Goal: Navigation & Orientation: Find specific page/section

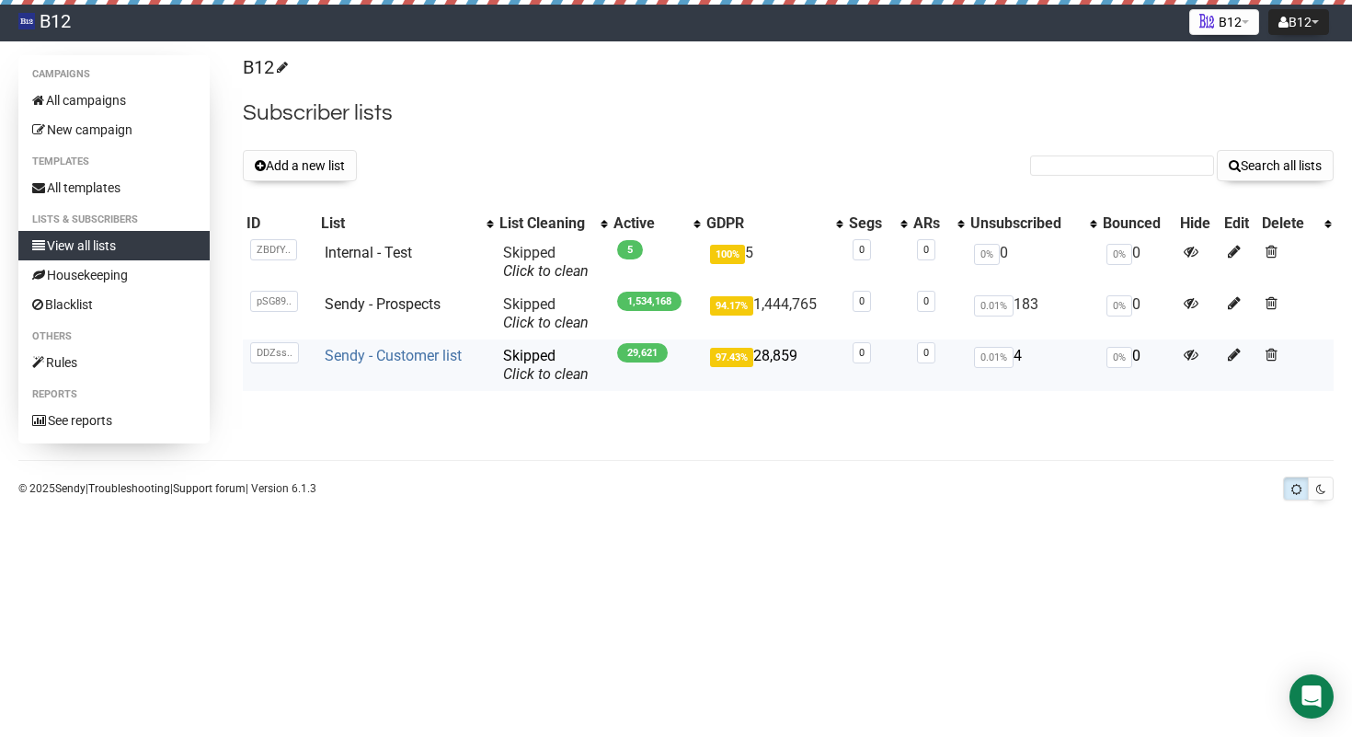
click at [380, 356] on link "Sendy - Customer list" at bounding box center [393, 355] width 137 height 17
click at [392, 307] on link "Sendy - Prospects" at bounding box center [383, 303] width 116 height 17
click at [413, 304] on link "Sendy - Prospects" at bounding box center [383, 303] width 116 height 17
click at [398, 304] on link "Sendy - Prospects" at bounding box center [383, 303] width 116 height 17
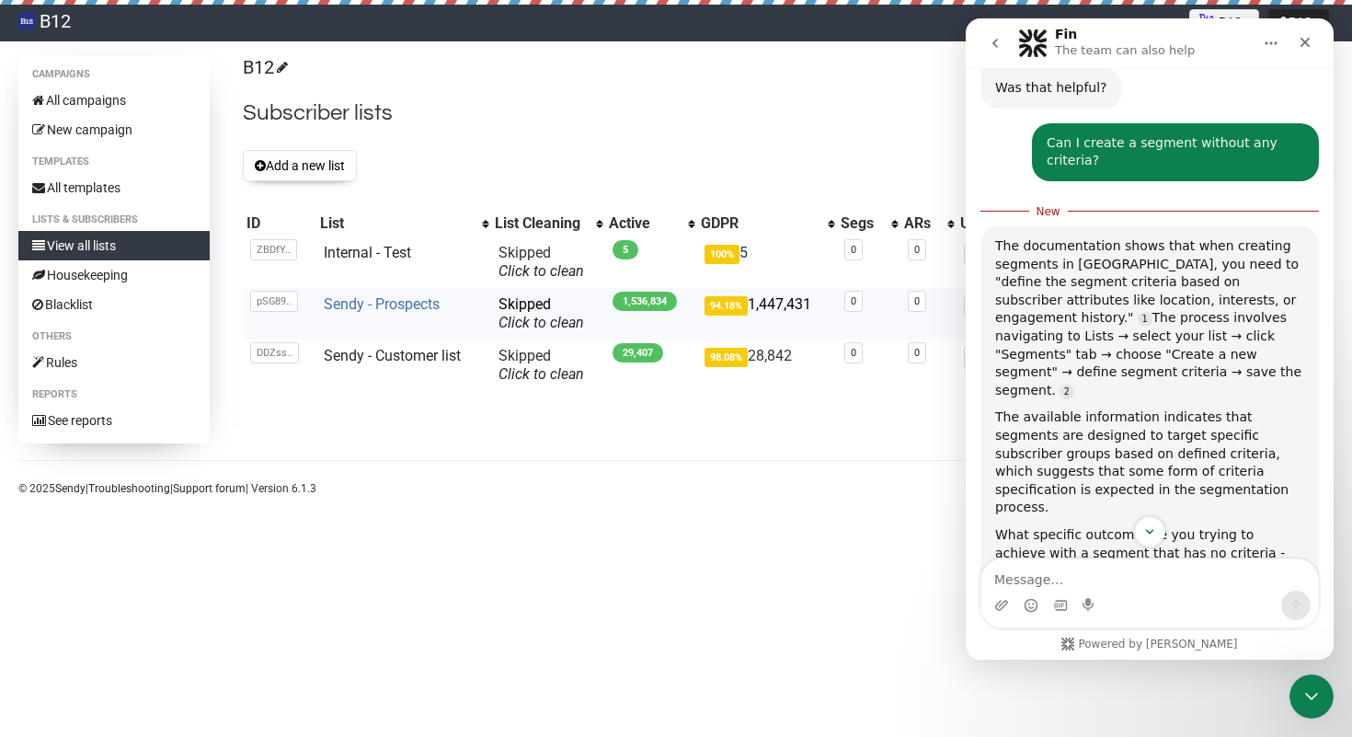
scroll to position [1177, 0]
click at [1304, 43] on icon "Close" at bounding box center [1305, 43] width 10 height 10
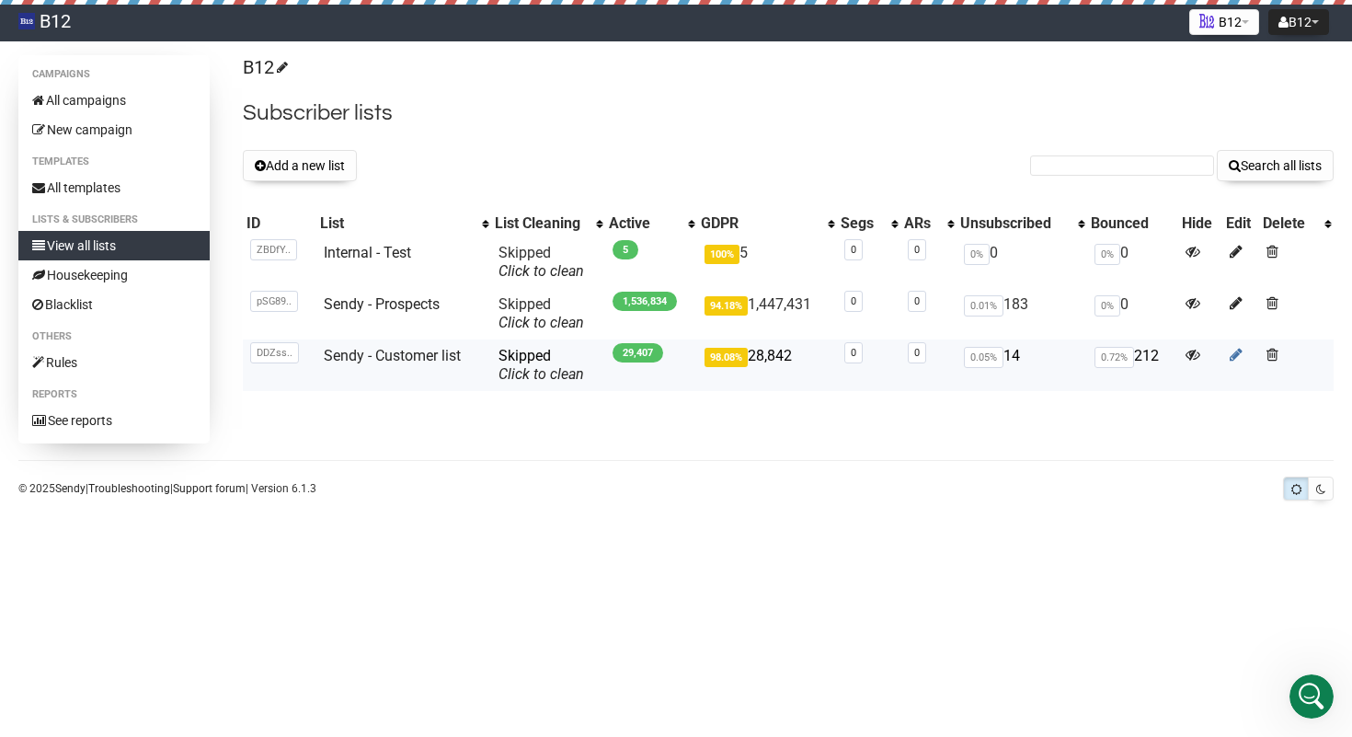
scroll to position [1147, 0]
click at [418, 304] on link "Sendy - Prospects" at bounding box center [382, 303] width 116 height 17
click at [1232, 299] on icon at bounding box center [1236, 303] width 13 height 16
click at [416, 308] on link "Sendy - Prospects" at bounding box center [382, 303] width 116 height 17
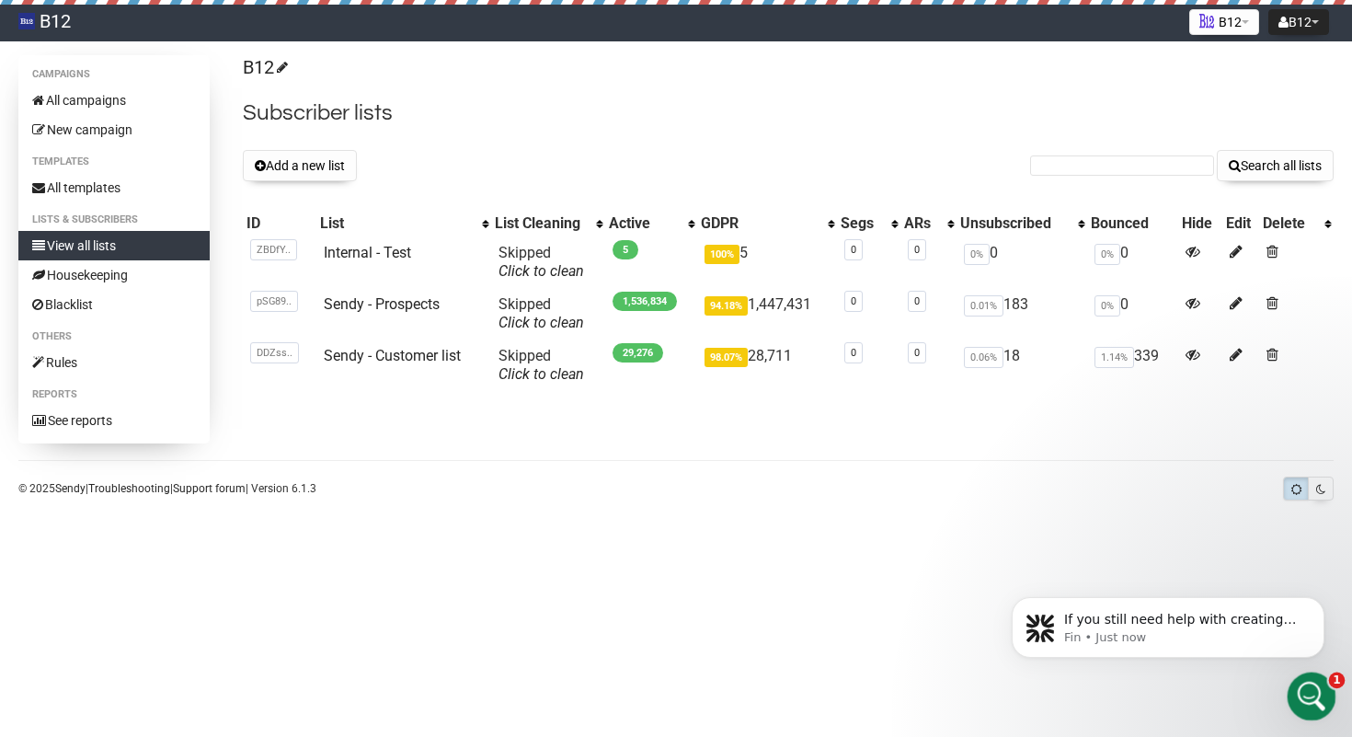
click at [1322, 699] on div "Open Intercom Messenger" at bounding box center [1308, 693] width 61 height 61
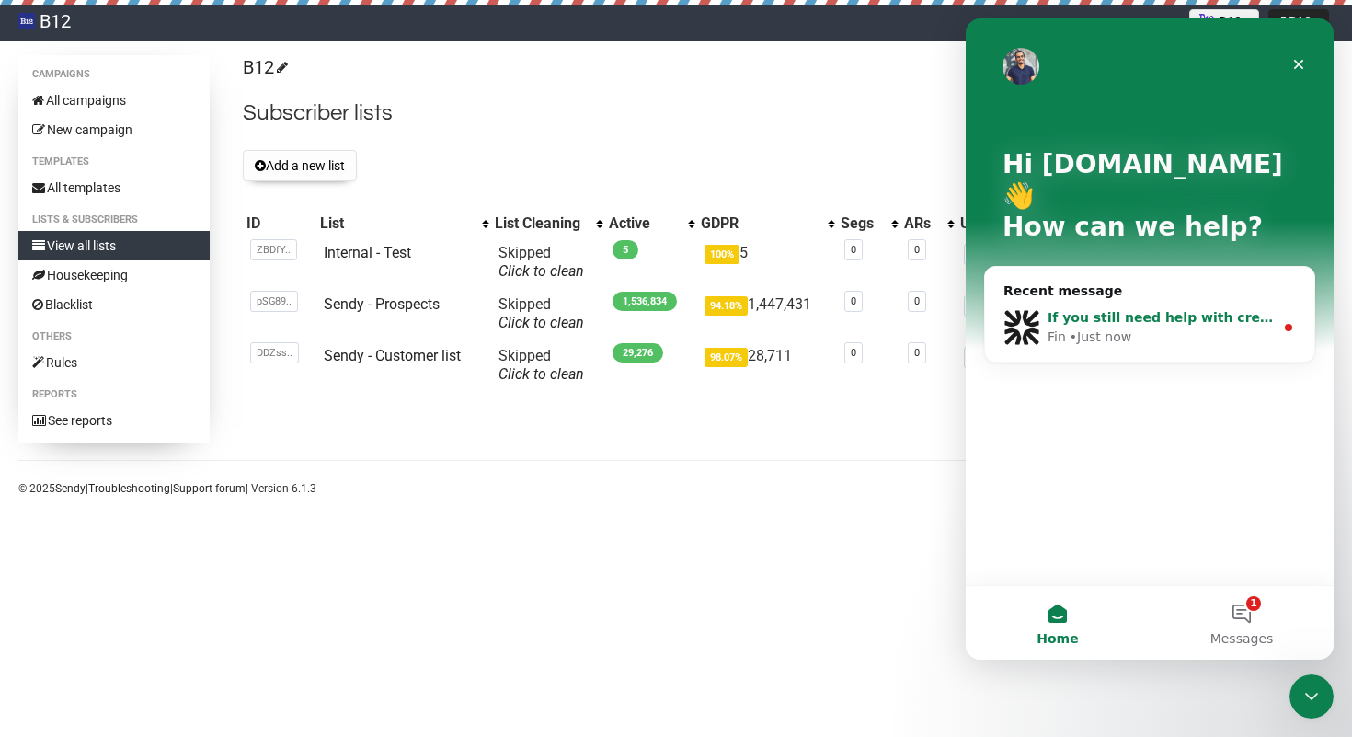
click at [1104, 327] on div "• Just now" at bounding box center [1101, 336] width 62 height 19
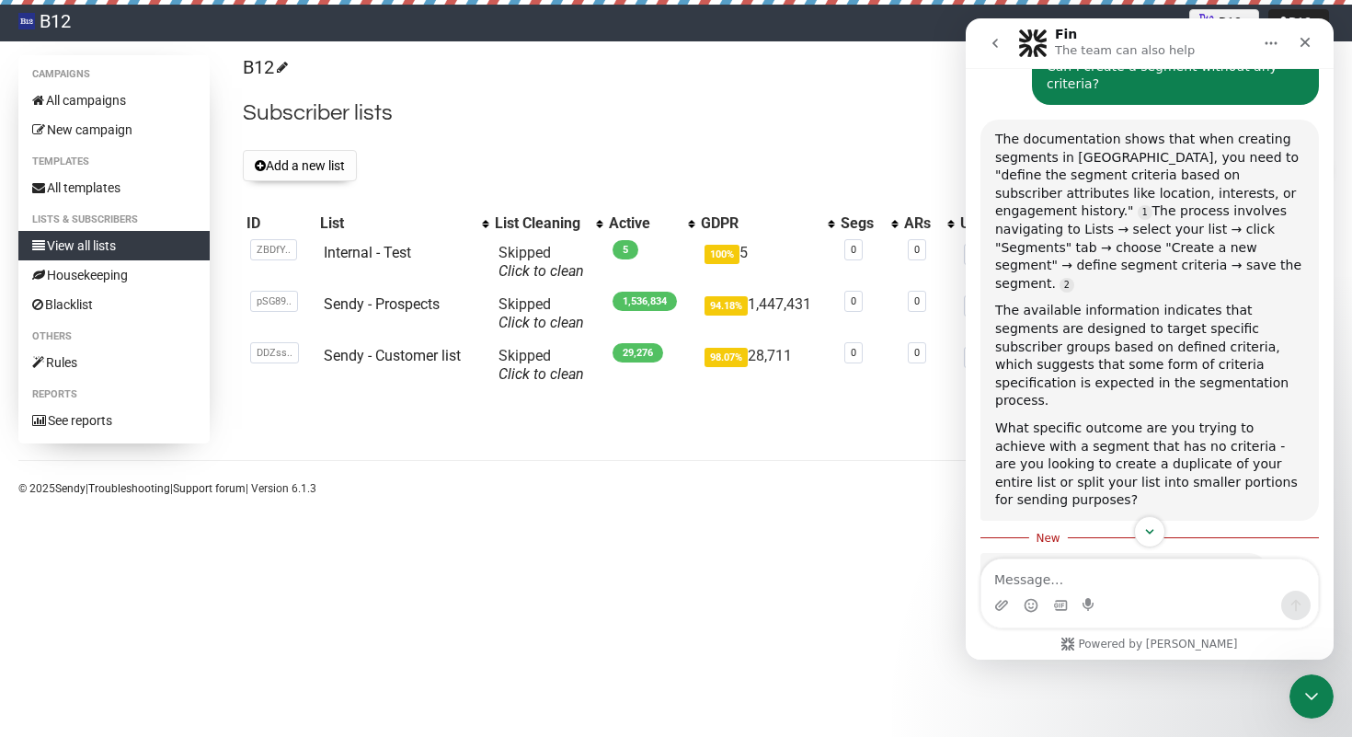
scroll to position [1234, 0]
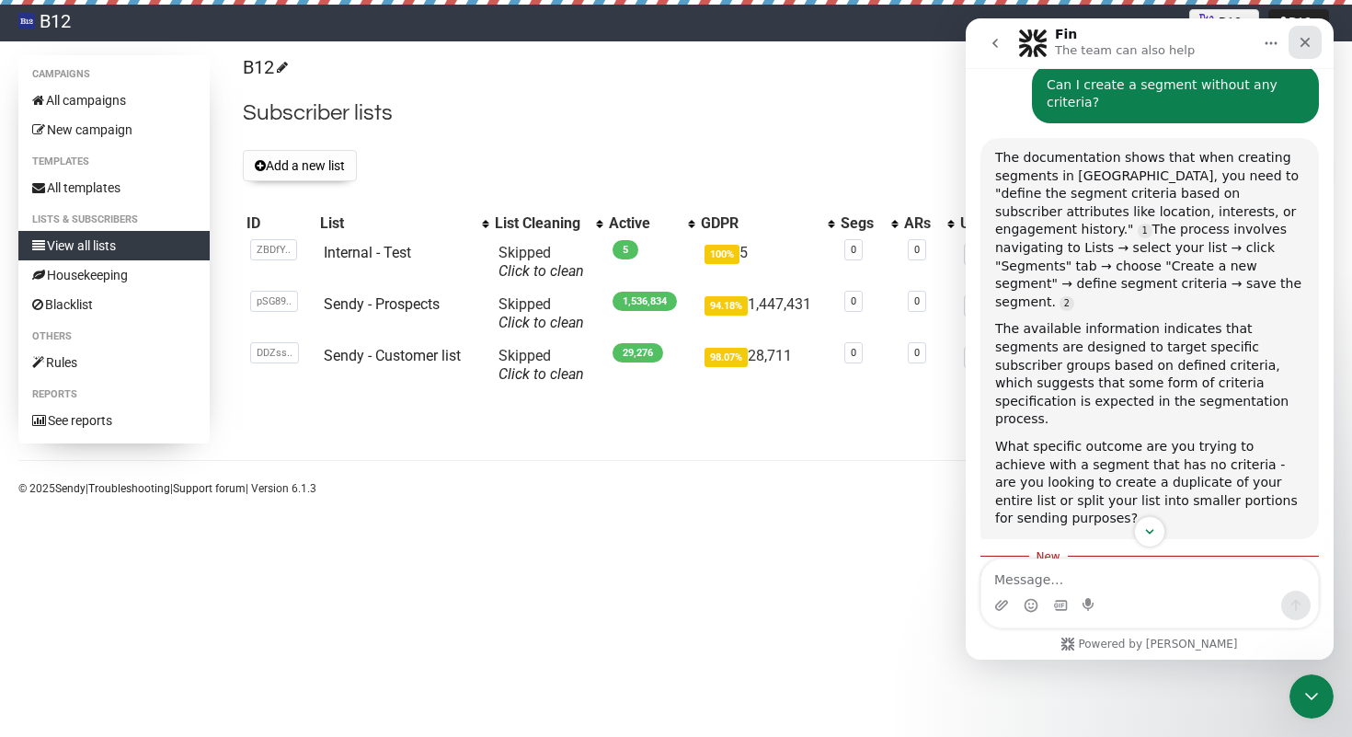
click at [1310, 49] on icon "Close" at bounding box center [1305, 42] width 15 height 15
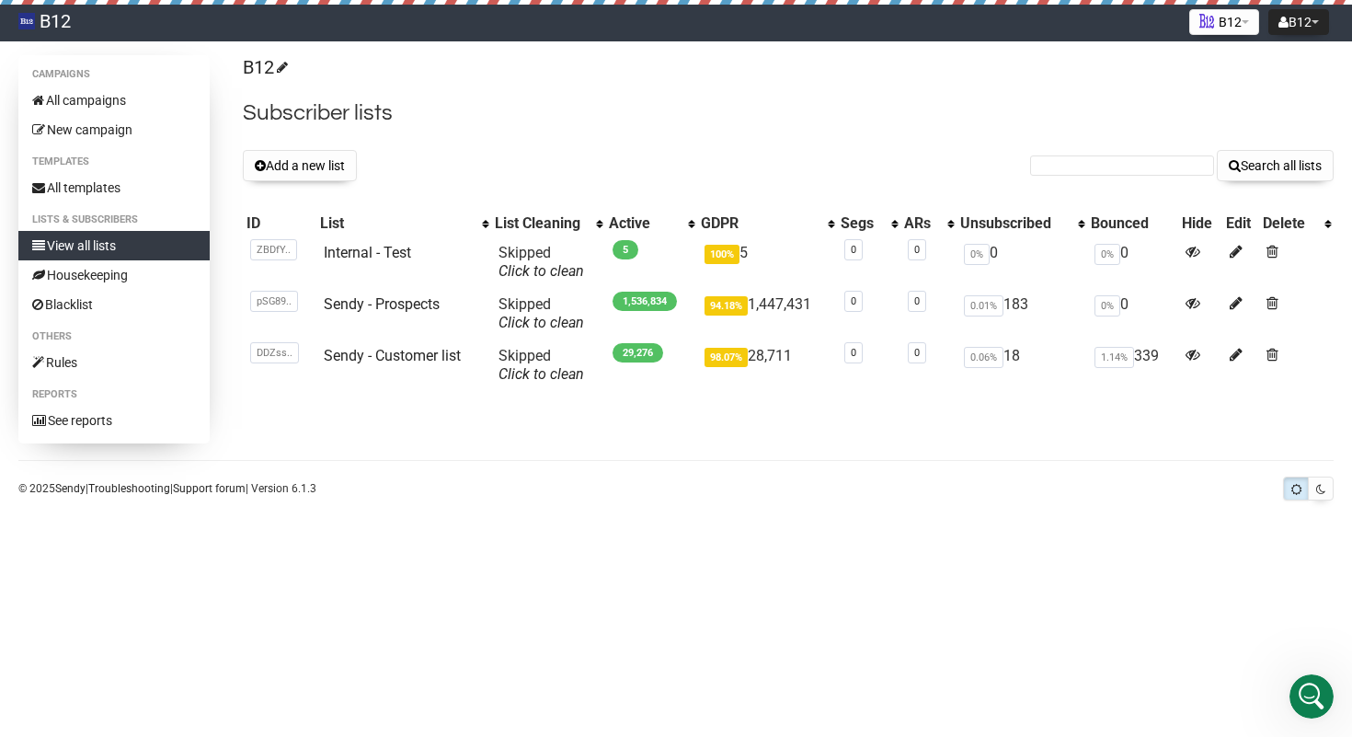
scroll to position [1279, 0]
click at [385, 303] on link "Sendy - Prospects" at bounding box center [382, 303] width 116 height 17
click at [1150, 357] on td "1.64% 485" at bounding box center [1132, 364] width 91 height 51
click at [418, 303] on link "Sendy - Prospects" at bounding box center [382, 303] width 116 height 17
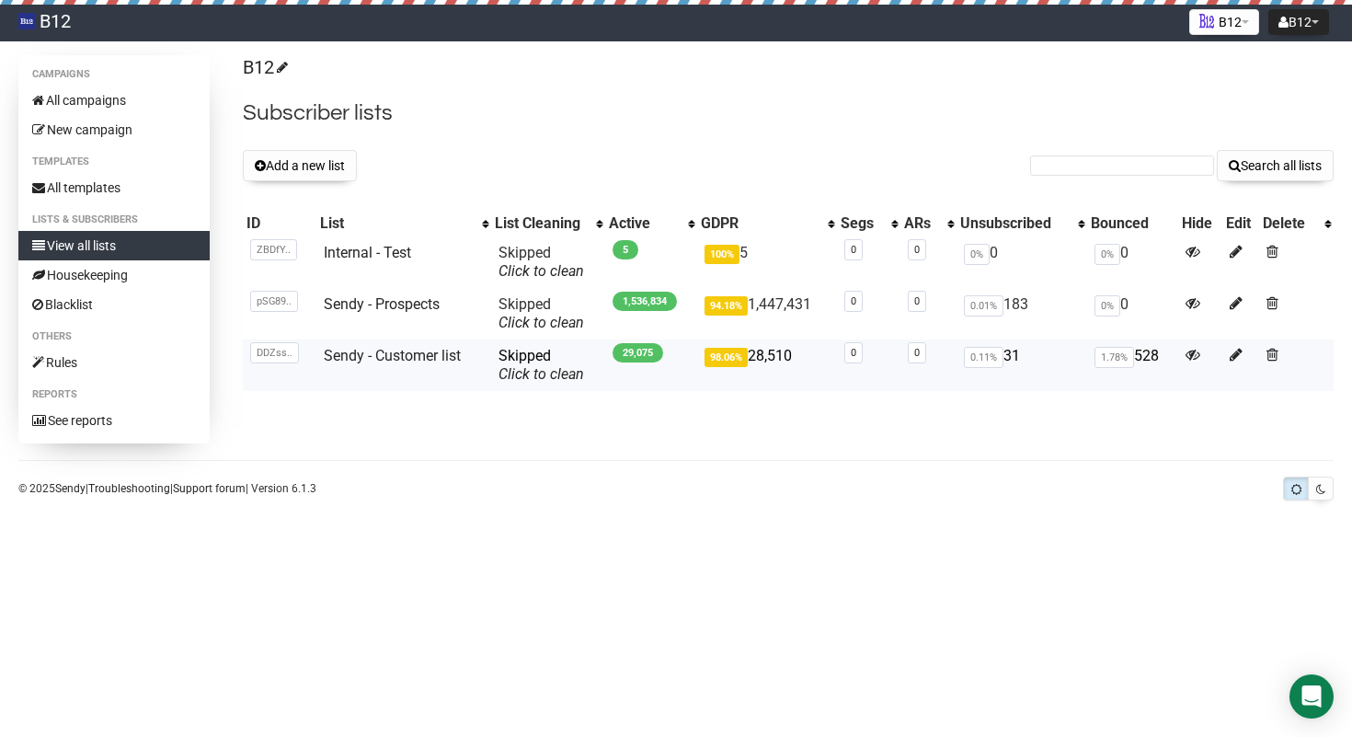
drag, startPoint x: 1165, startPoint y: 357, endPoint x: 1137, endPoint y: 359, distance: 28.6
click at [1137, 359] on td "1.78% 528" at bounding box center [1132, 364] width 91 height 51
copy td "528"
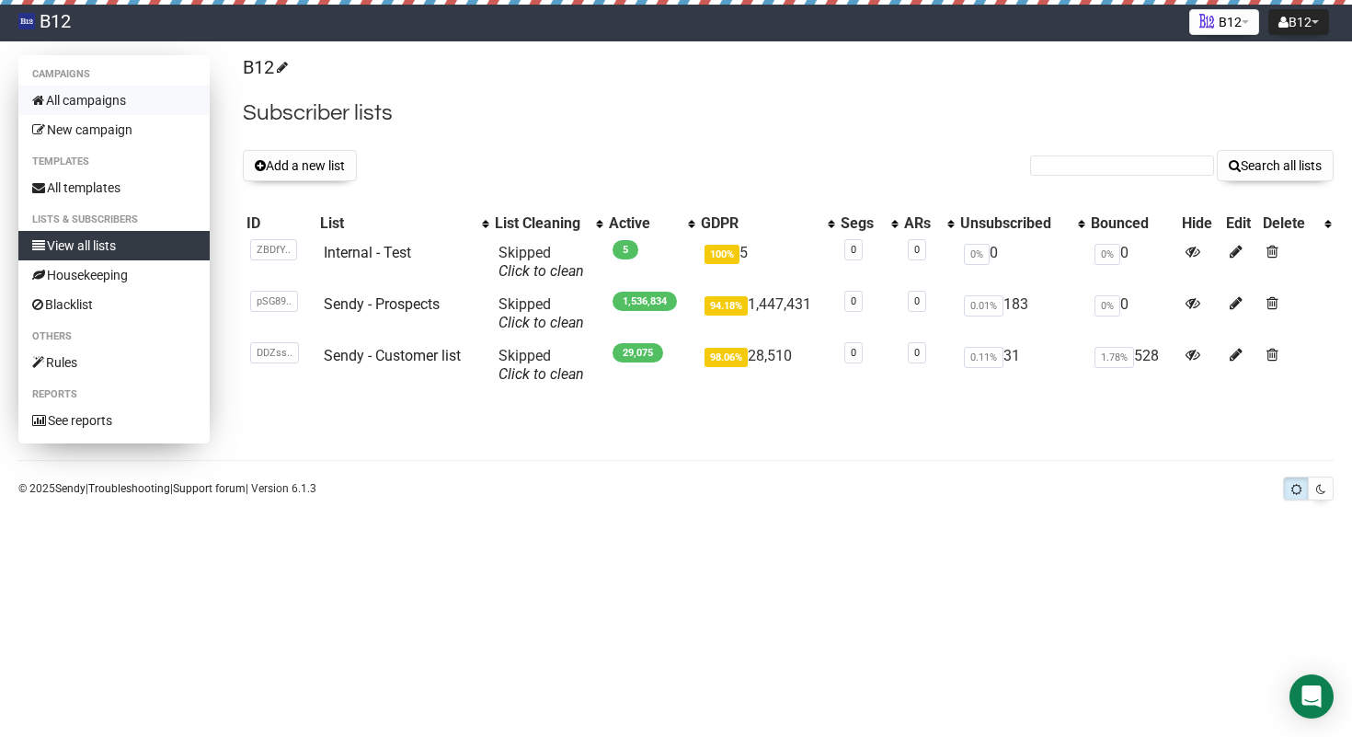
click at [115, 102] on link "All campaigns" at bounding box center [113, 100] width 191 height 29
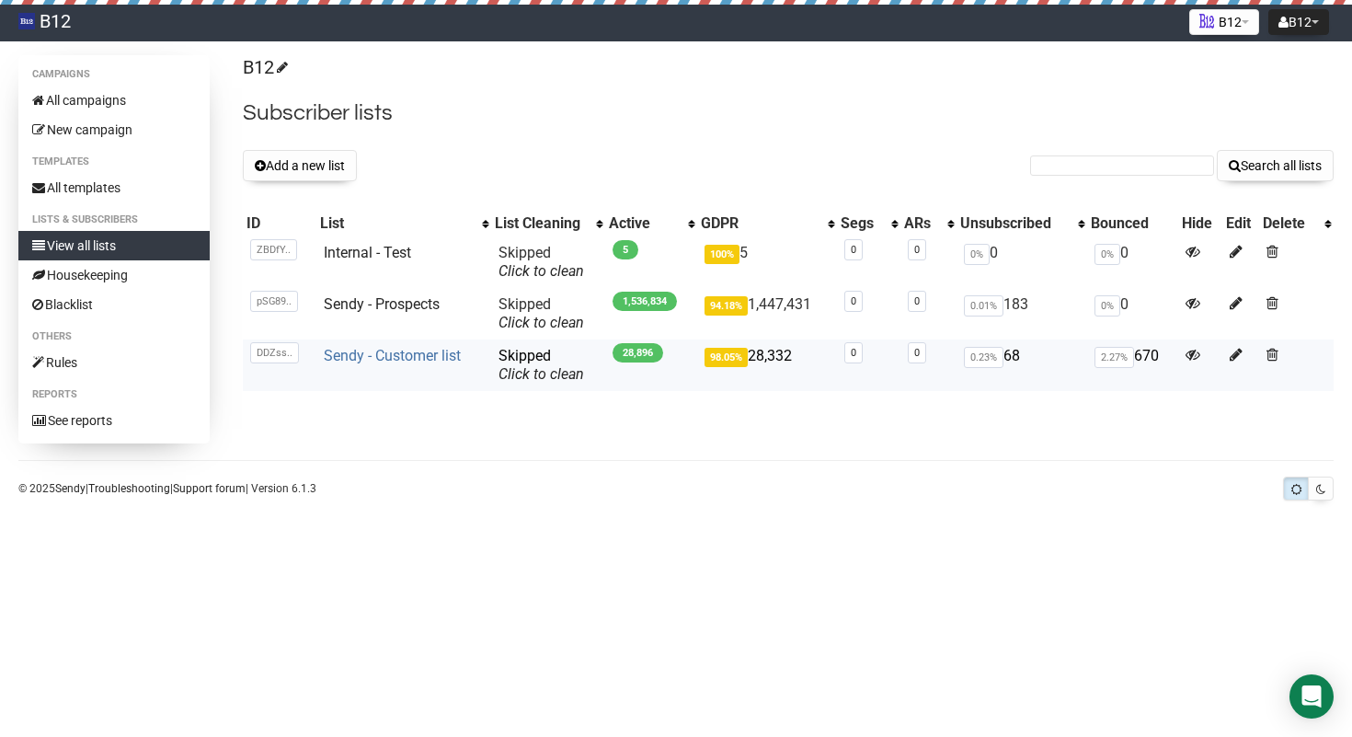
click at [397, 362] on link "Sendy - Customer list" at bounding box center [392, 355] width 137 height 17
click at [1096, 135] on div "B12 Subscriber lists Add a new list Search all lists List name Single Opt-In Do…" at bounding box center [788, 229] width 1091 height 349
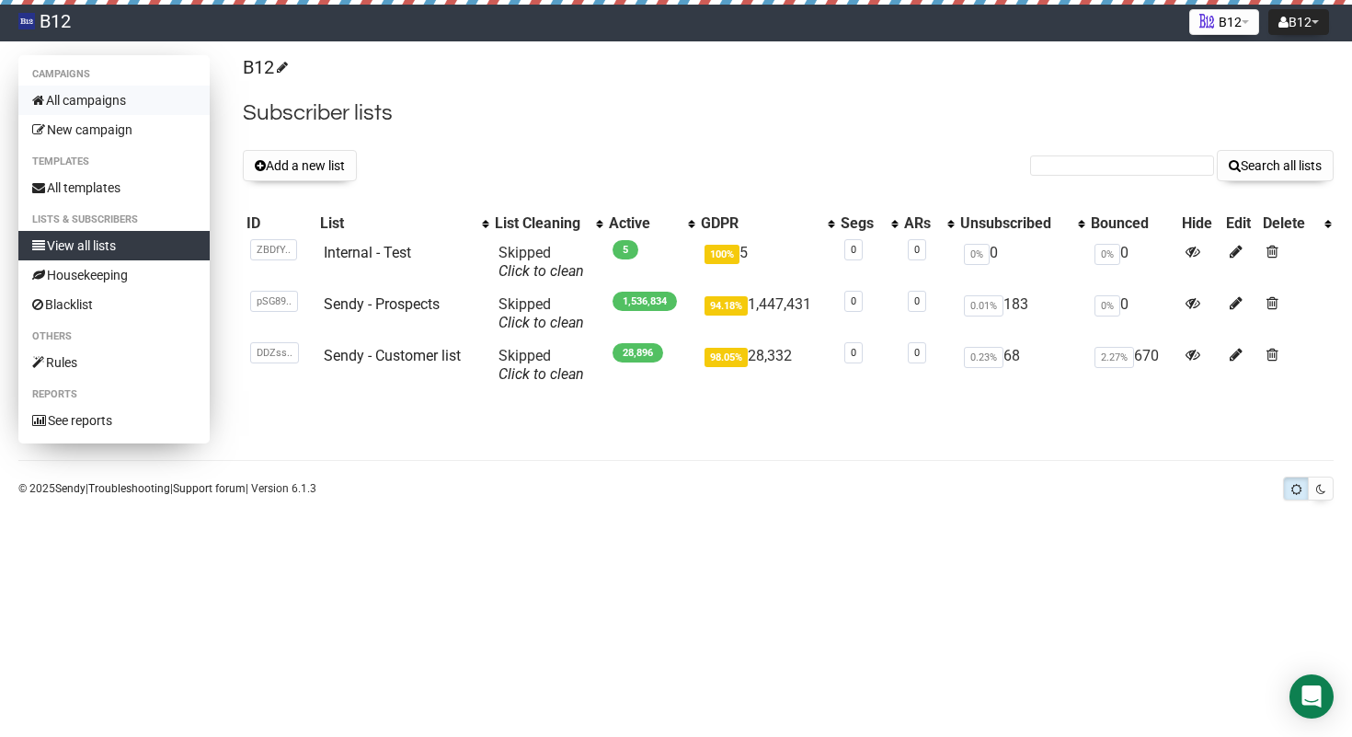
click at [110, 97] on link "All campaigns" at bounding box center [113, 100] width 191 height 29
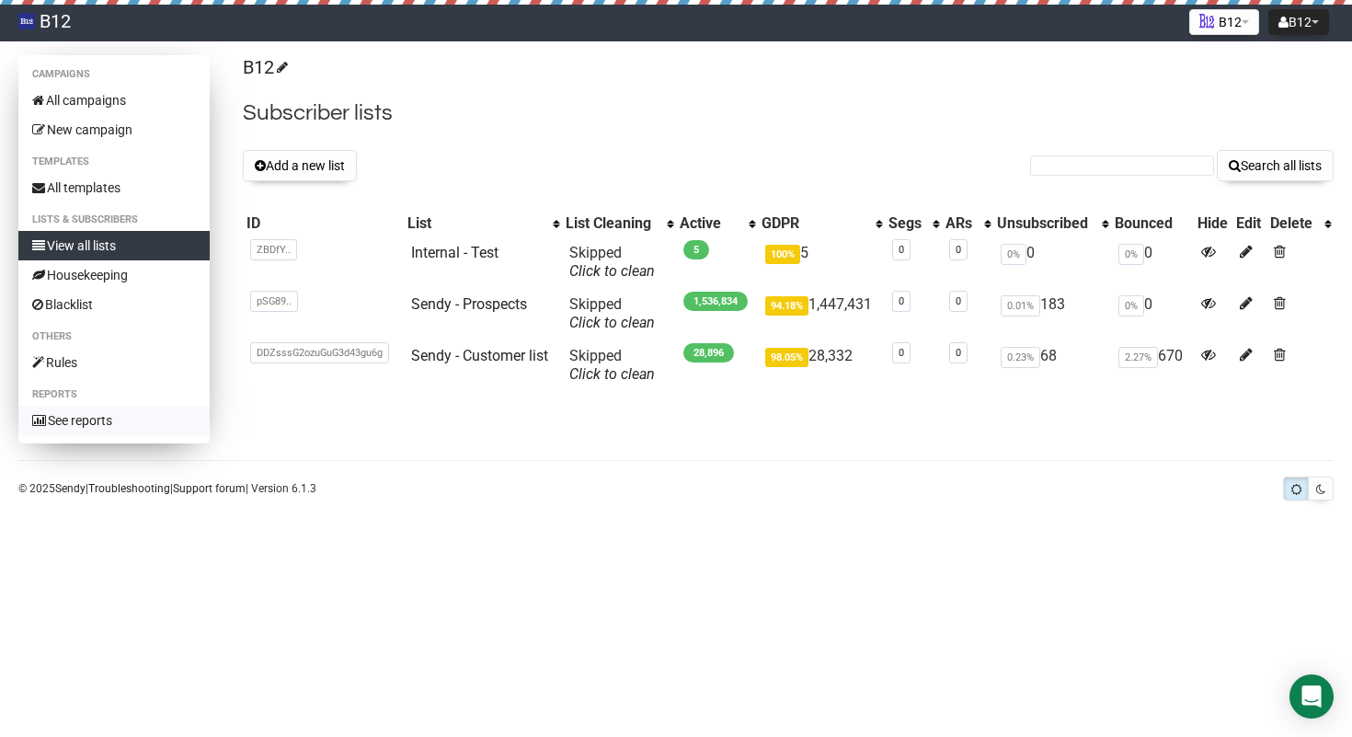
click at [44, 421] on icon at bounding box center [39, 420] width 14 height 13
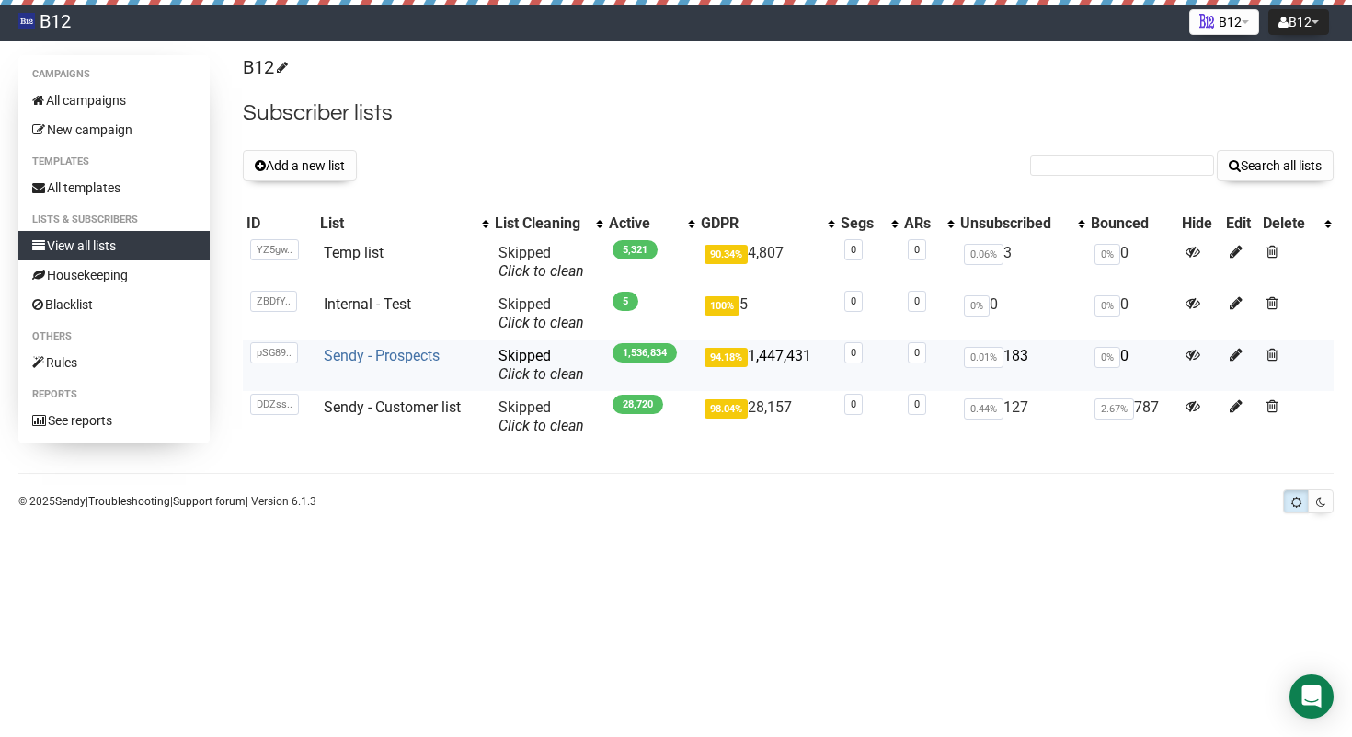
click at [424, 352] on link "Sendy - Prospects" at bounding box center [382, 355] width 116 height 17
